Goal: Task Accomplishment & Management: Manage account settings

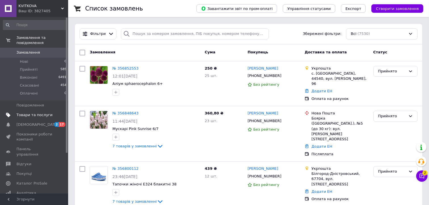
click at [26, 112] on span "Товари та послуги" at bounding box center [34, 114] width 36 height 5
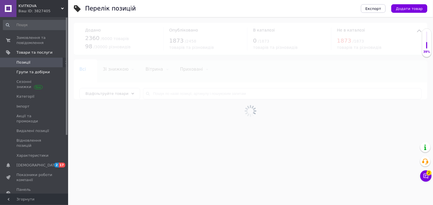
click at [28, 74] on span "Групи та добірки" at bounding box center [32, 71] width 33 height 5
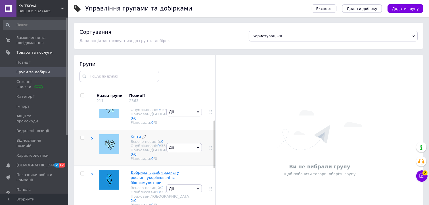
scroll to position [57, 0]
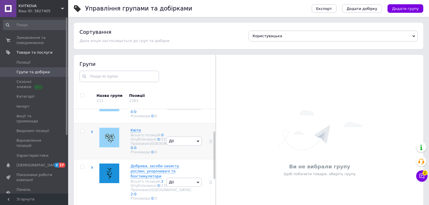
click at [91, 133] on icon at bounding box center [92, 131] width 3 height 3
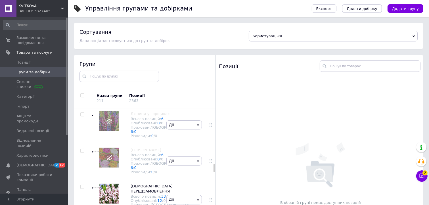
scroll to position [1078, 0]
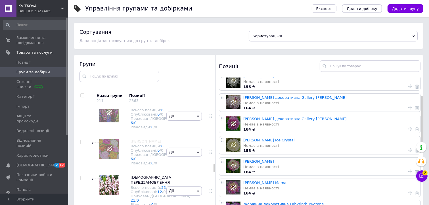
scroll to position [57, 0]
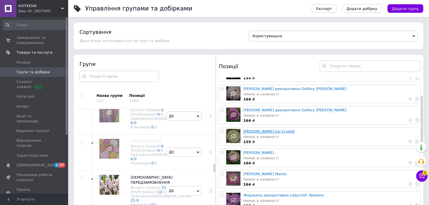
click at [293, 132] on link "[PERSON_NAME] Ice Crystal" at bounding box center [268, 131] width 51 height 4
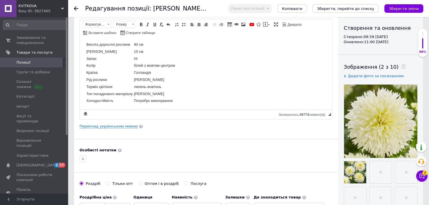
scroll to position [85, 0]
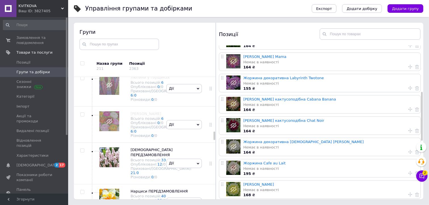
scroll to position [170, 0]
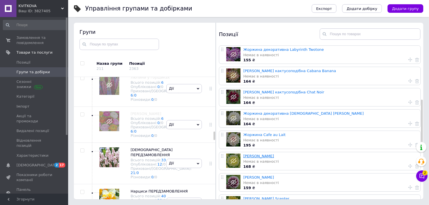
click at [274, 156] on link "[PERSON_NAME]" at bounding box center [258, 156] width 31 height 4
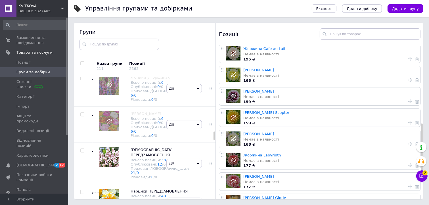
scroll to position [246, 0]
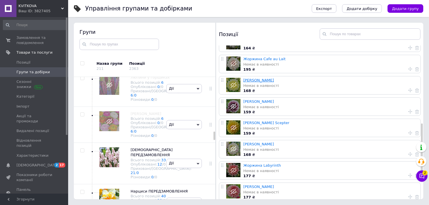
click at [274, 79] on link "[PERSON_NAME]" at bounding box center [258, 80] width 31 height 4
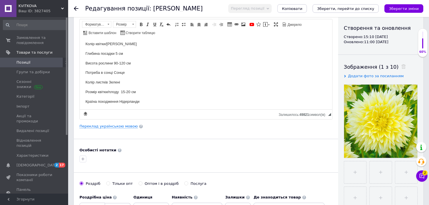
scroll to position [4, 0]
